Goal: Find contact information: Obtain details needed to contact an individual or organization

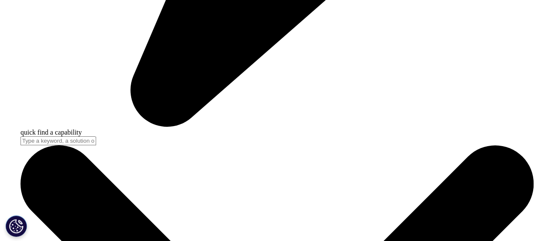
scroll to position [2223, 0]
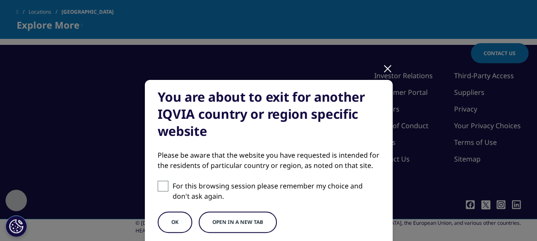
click at [176, 218] on button "OK" at bounding box center [175, 222] width 35 height 21
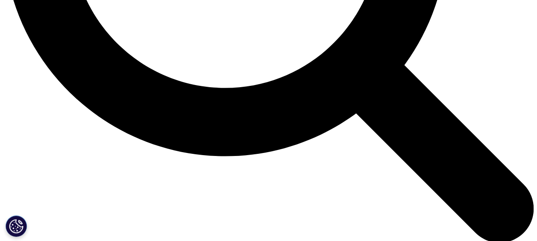
scroll to position [812, 0]
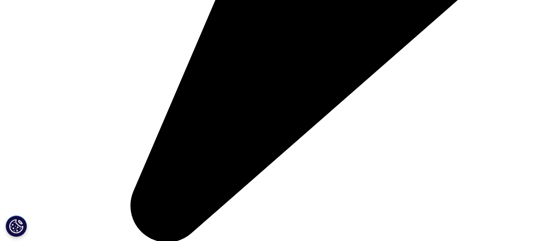
scroll to position [4415, 0]
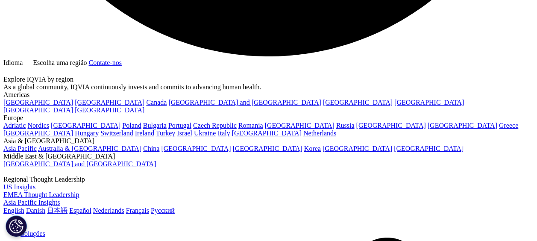
scroll to position [1561, 0]
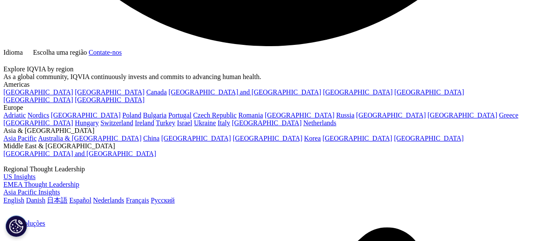
drag, startPoint x: 6, startPoint y: 1, endPoint x: 98, endPoint y: 75, distance: 118.6
